Goal: Transaction & Acquisition: Purchase product/service

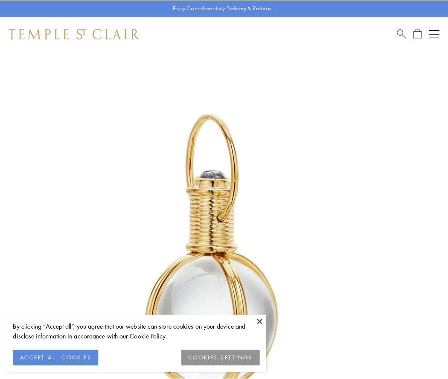
scroll to position [223, 0]
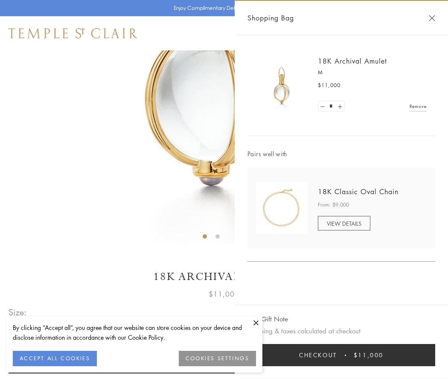
click at [341, 355] on button "Checkout $11,000" at bounding box center [342, 355] width 188 height 22
